Goal: Navigation & Orientation: Find specific page/section

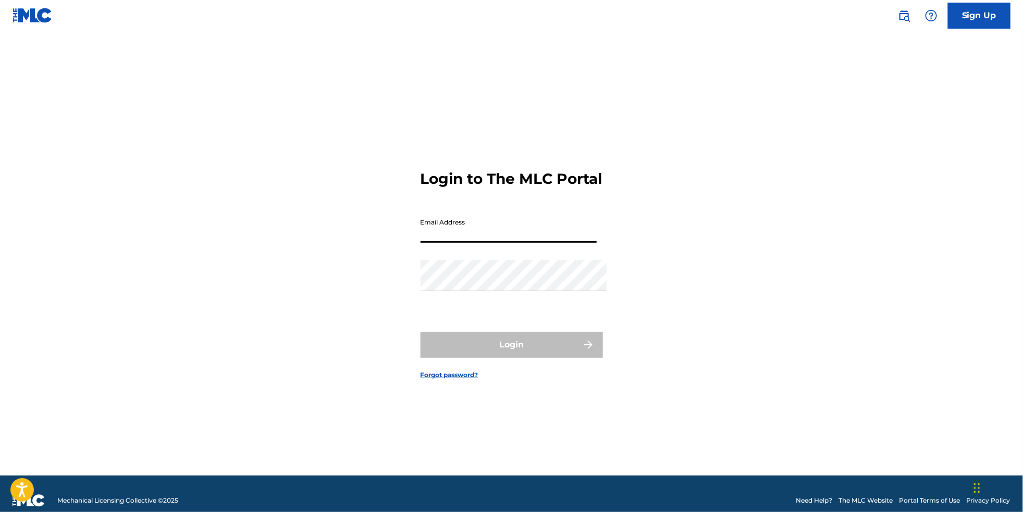
type input "[EMAIL_ADDRESS][DOMAIN_NAME]"
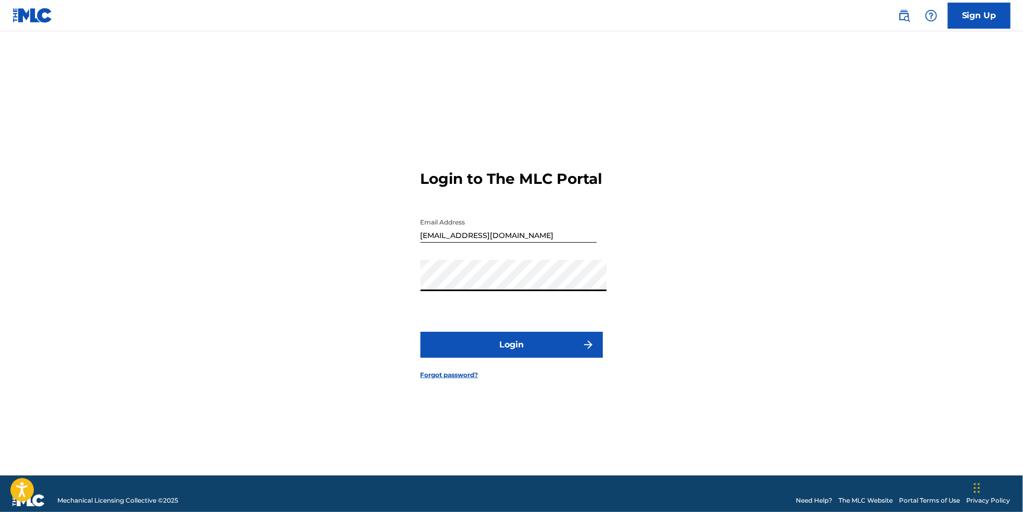
click at [511, 350] on button "Login" at bounding box center [512, 345] width 182 height 26
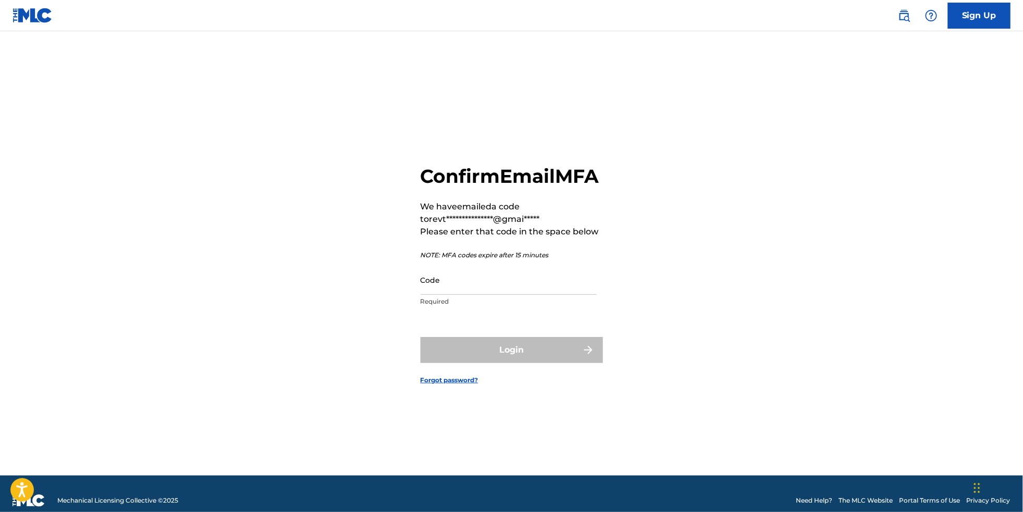
click at [456, 285] on input "Code" at bounding box center [509, 280] width 176 height 30
paste input "227625"
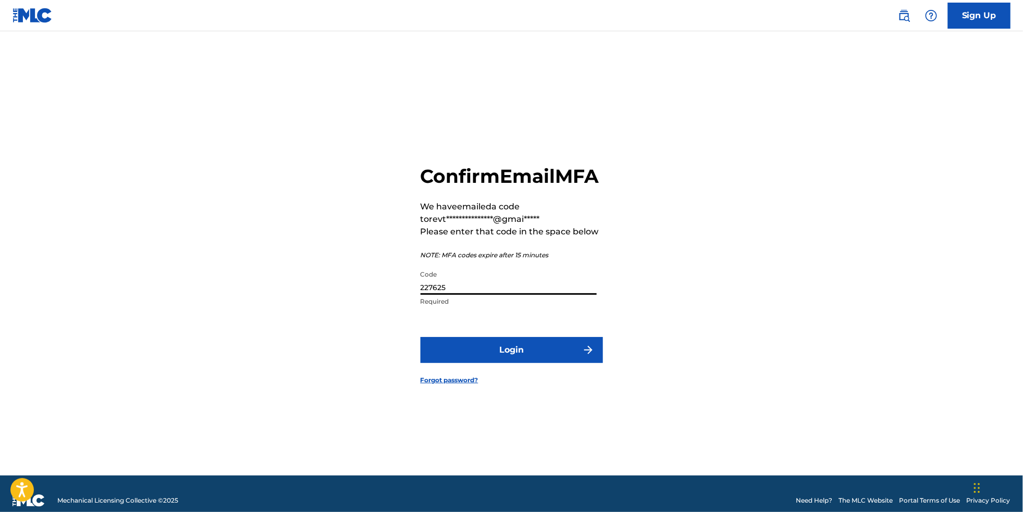
type input "227625"
click at [480, 348] on button "Login" at bounding box center [512, 350] width 182 height 26
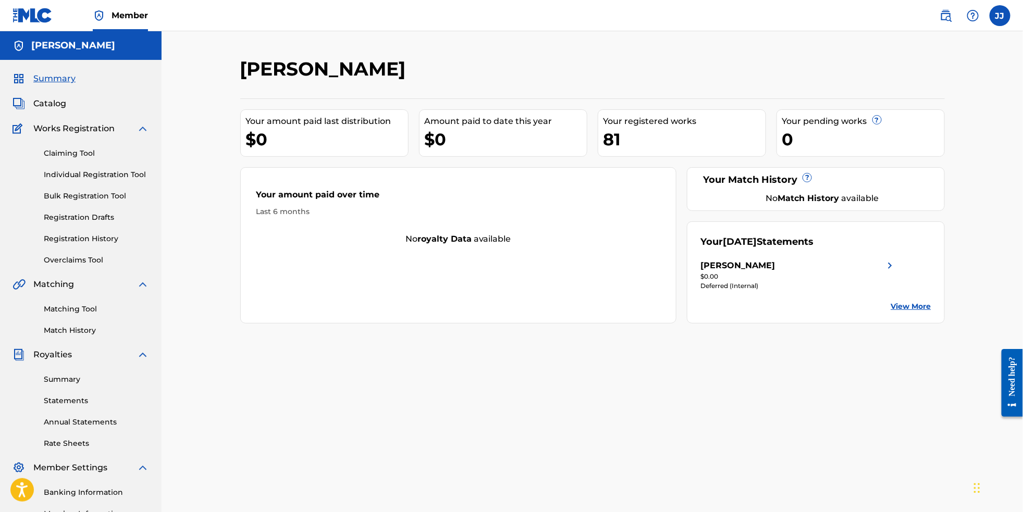
click at [56, 105] on span "Catalog" at bounding box center [49, 103] width 33 height 13
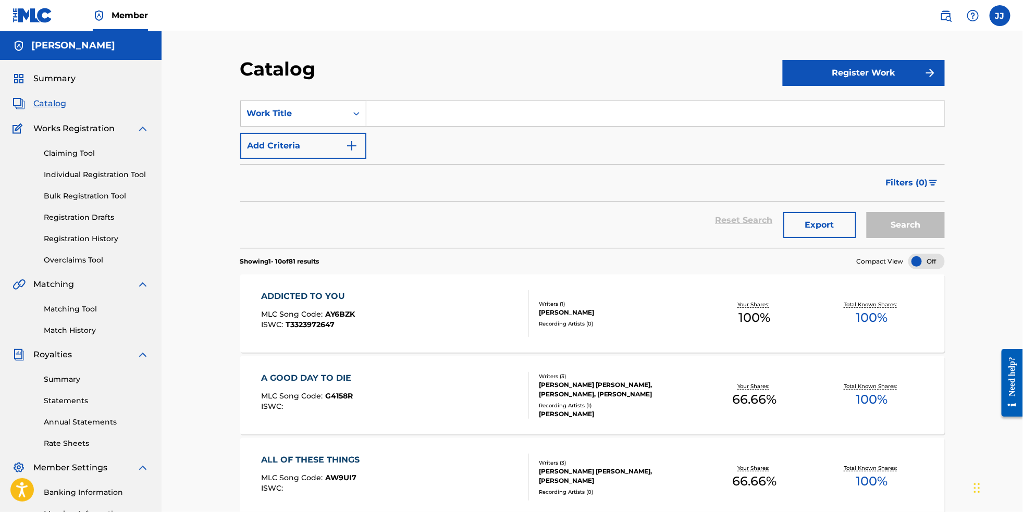
click at [112, 180] on link "Individual Registration Tool" at bounding box center [96, 174] width 105 height 11
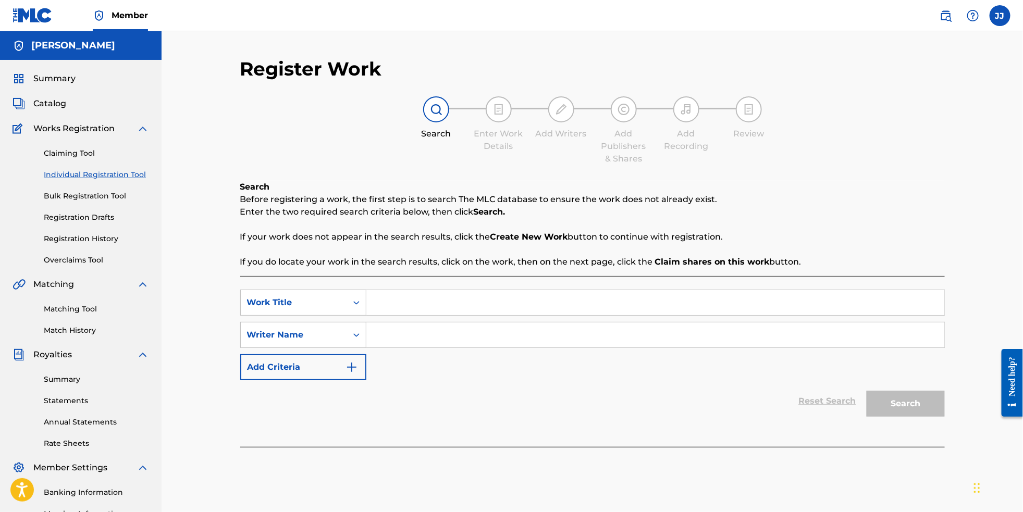
click at [83, 244] on link "Registration History" at bounding box center [96, 238] width 105 height 11
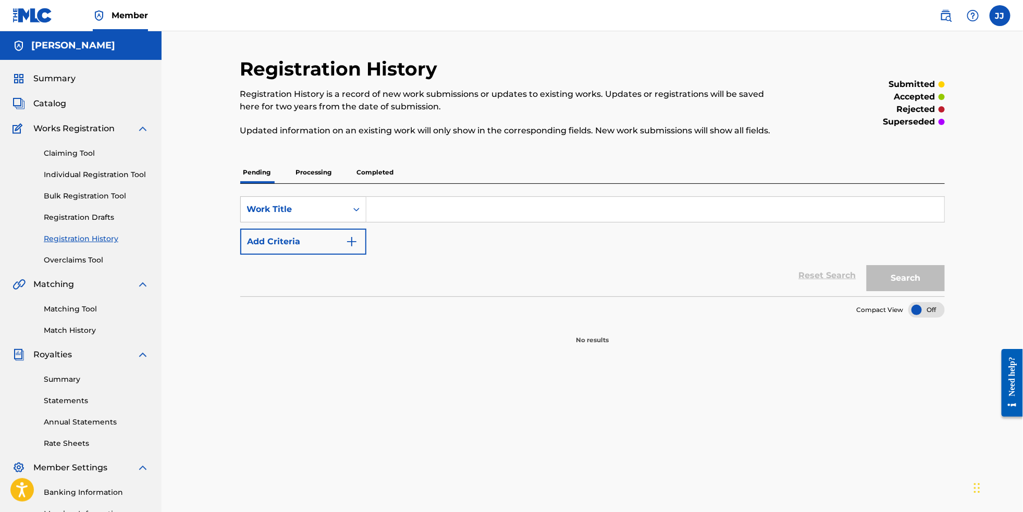
click at [77, 276] on div "Summary Catalog Works Registration Claiming Tool Individual Registration Tool B…" at bounding box center [81, 328] width 162 height 536
click at [75, 265] on link "Overclaims Tool" at bounding box center [96, 260] width 105 height 11
